Goal: Book appointment/travel/reservation

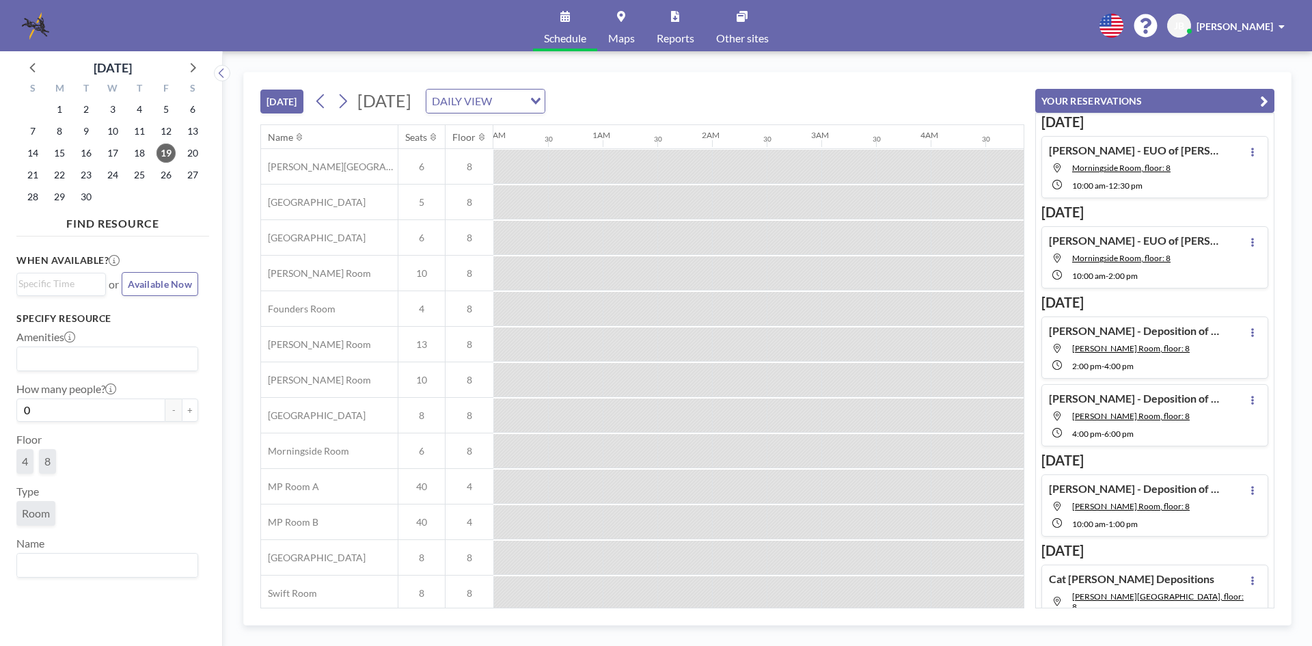
scroll to position [0, 1257]
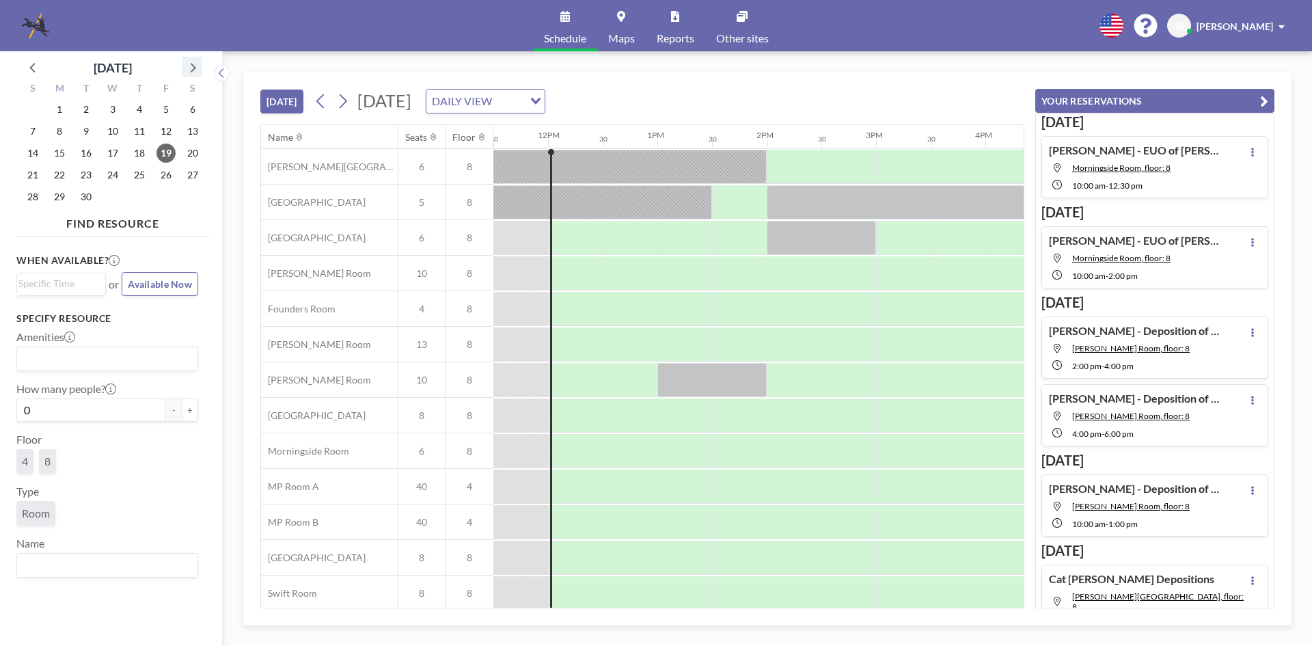
click at [191, 70] on icon at bounding box center [192, 67] width 18 height 18
click at [109, 171] on span "22" at bounding box center [112, 174] width 19 height 19
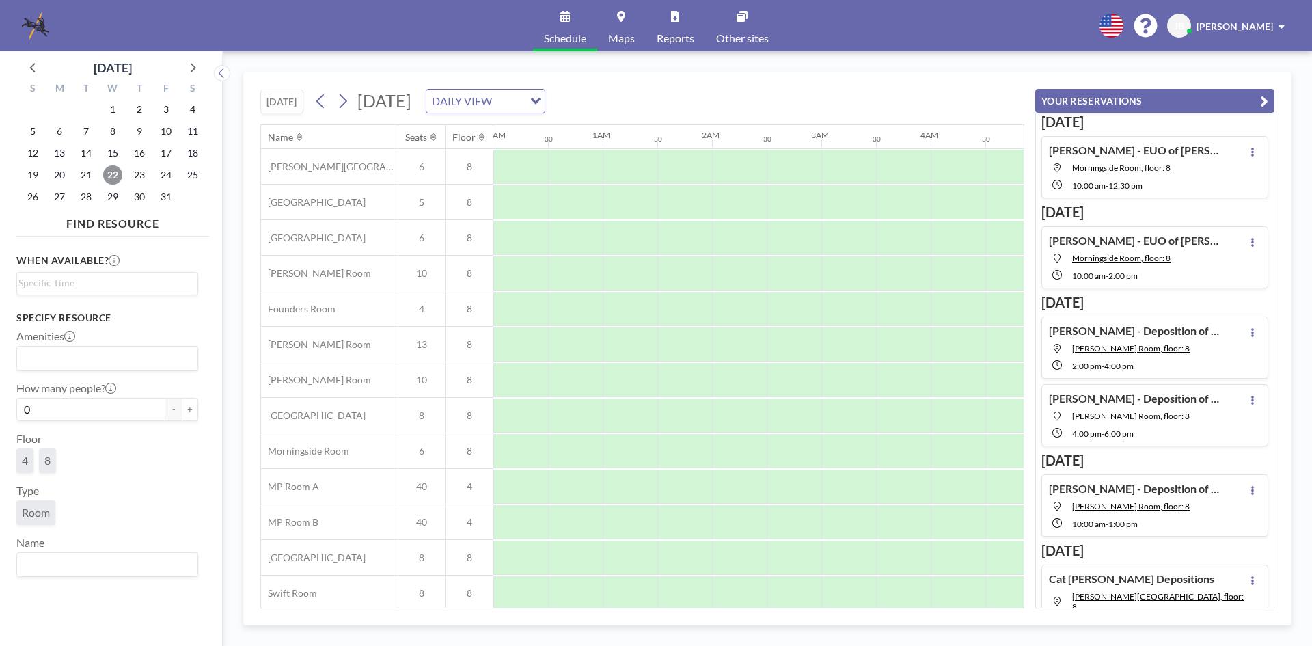
scroll to position [0, 820]
click at [810, 454] on div at bounding box center [794, 451] width 55 height 34
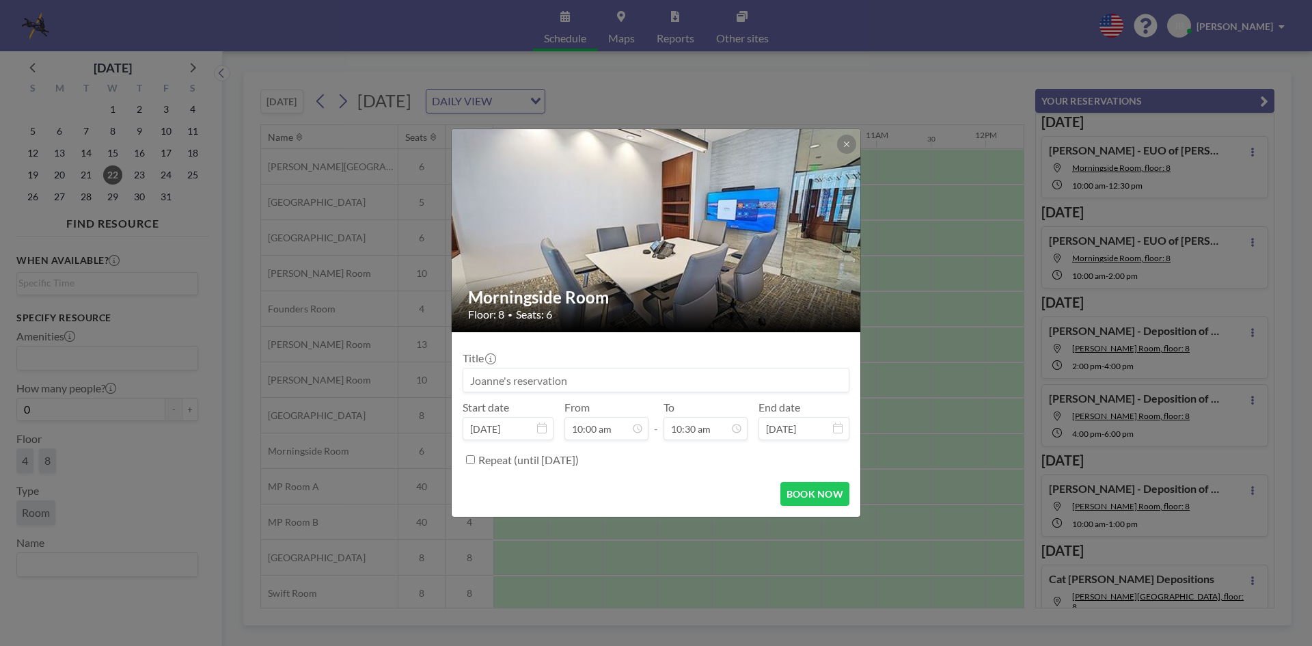
scroll to position [510, 0]
click at [512, 379] on input at bounding box center [655, 379] width 385 height 23
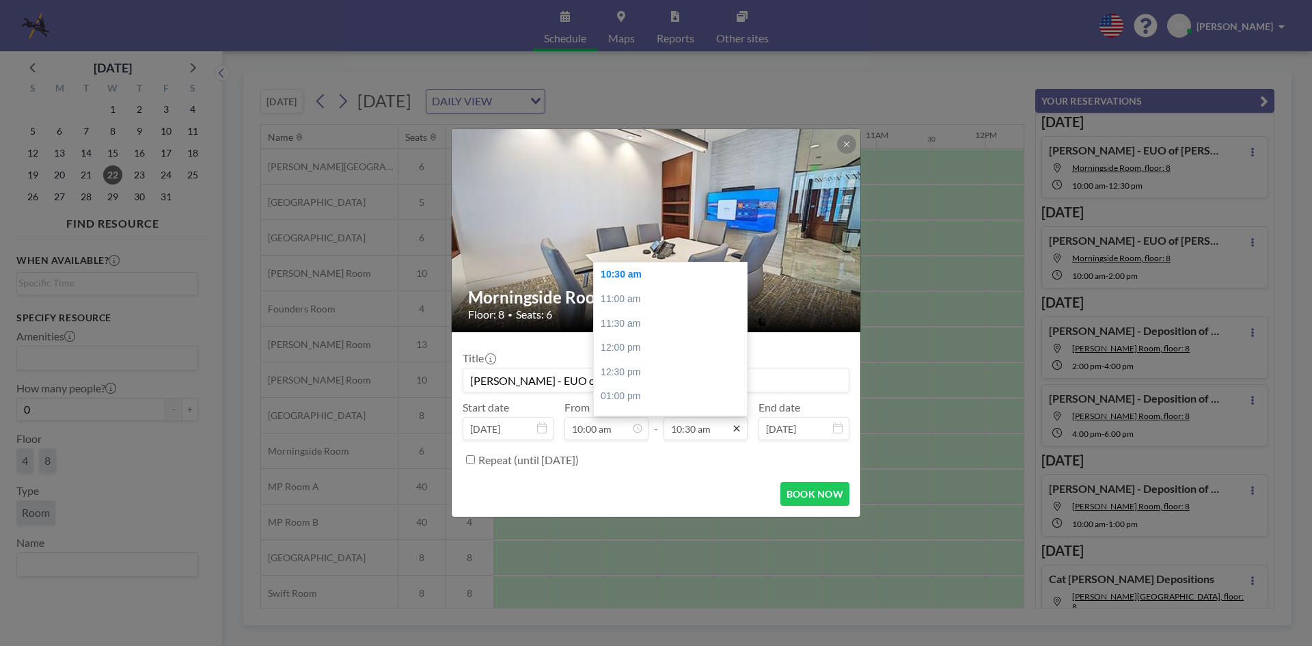
type input "[PERSON_NAME] - EUO of [PERSON_NAME]"
click at [735, 428] on icon at bounding box center [736, 429] width 6 height 6
click at [624, 367] on div "12:30 pm" at bounding box center [674, 372] width 160 height 25
type input "12:30 pm"
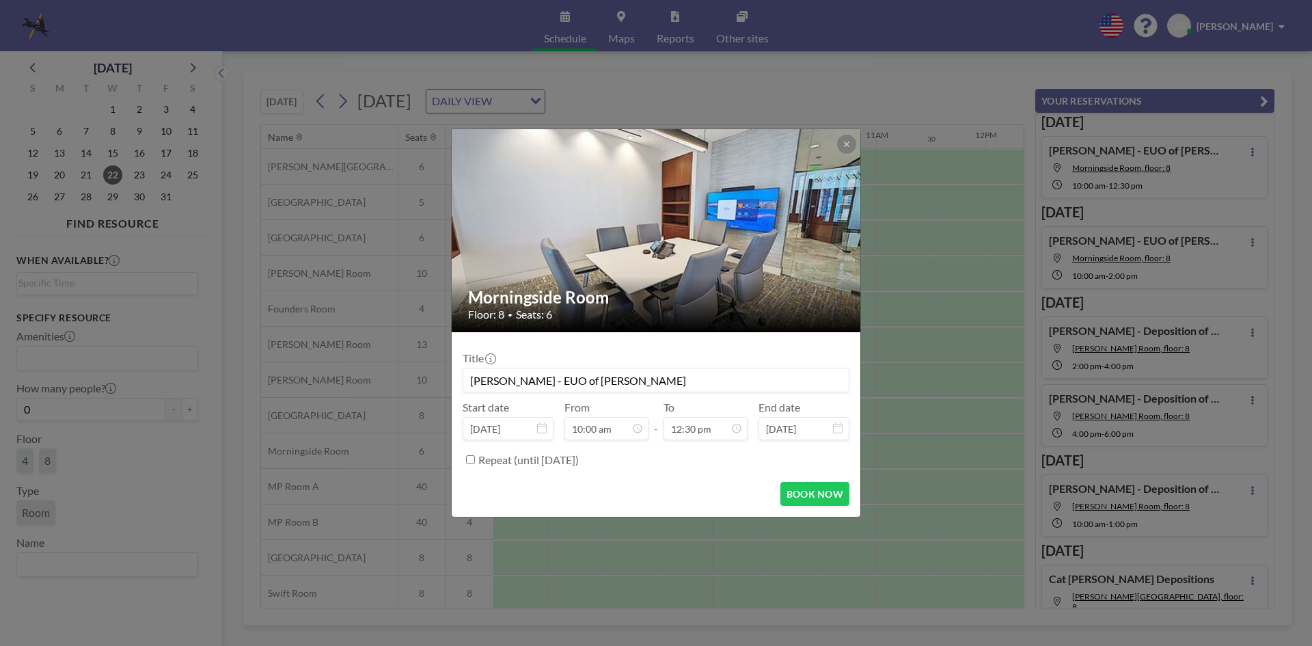
scroll to position [608, 0]
click at [812, 492] on button "BOOK NOW" at bounding box center [814, 494] width 69 height 24
